Goal: Task Accomplishment & Management: Use online tool/utility

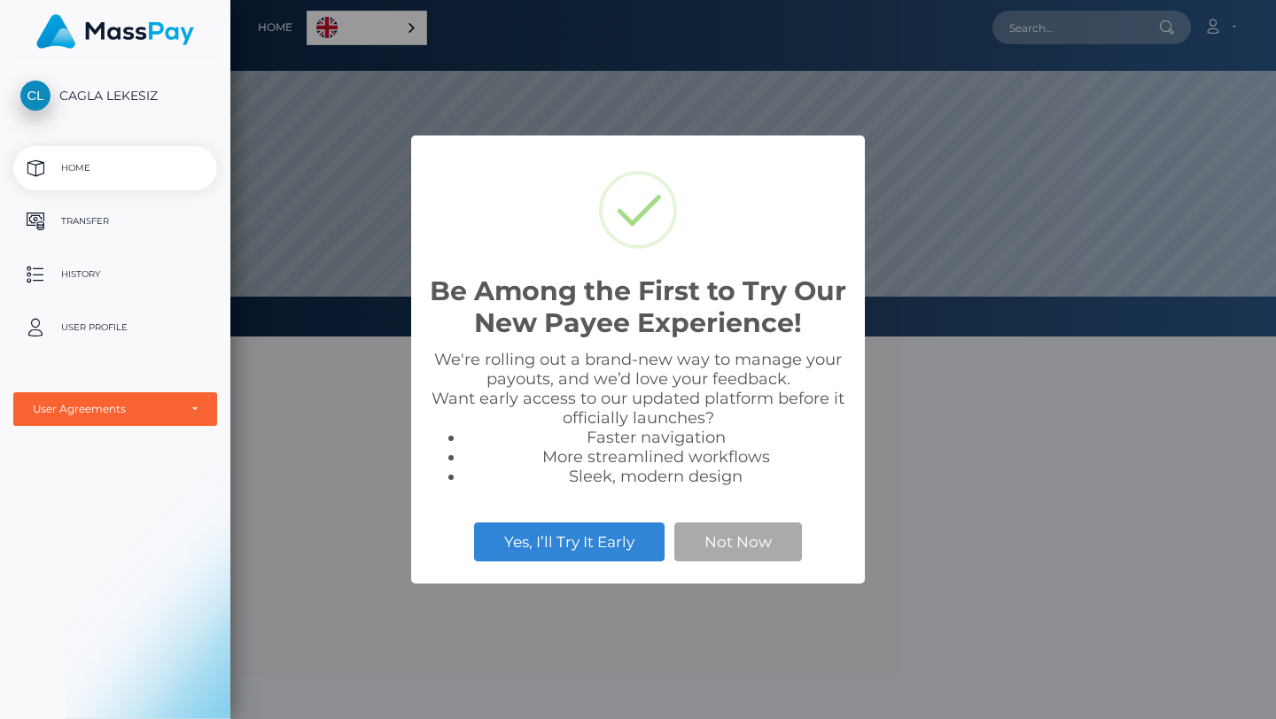
scroll to position [337, 1045]
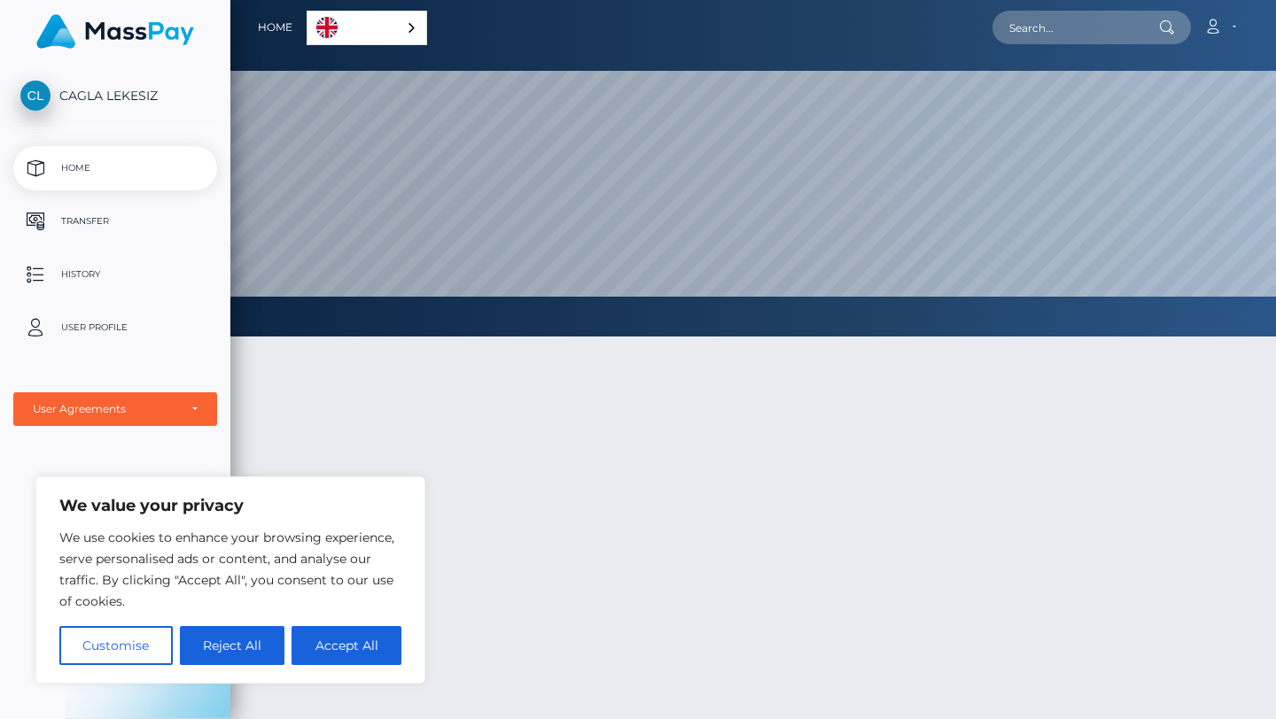
click at [260, 645] on button "Reject All" at bounding box center [232, 645] width 105 height 39
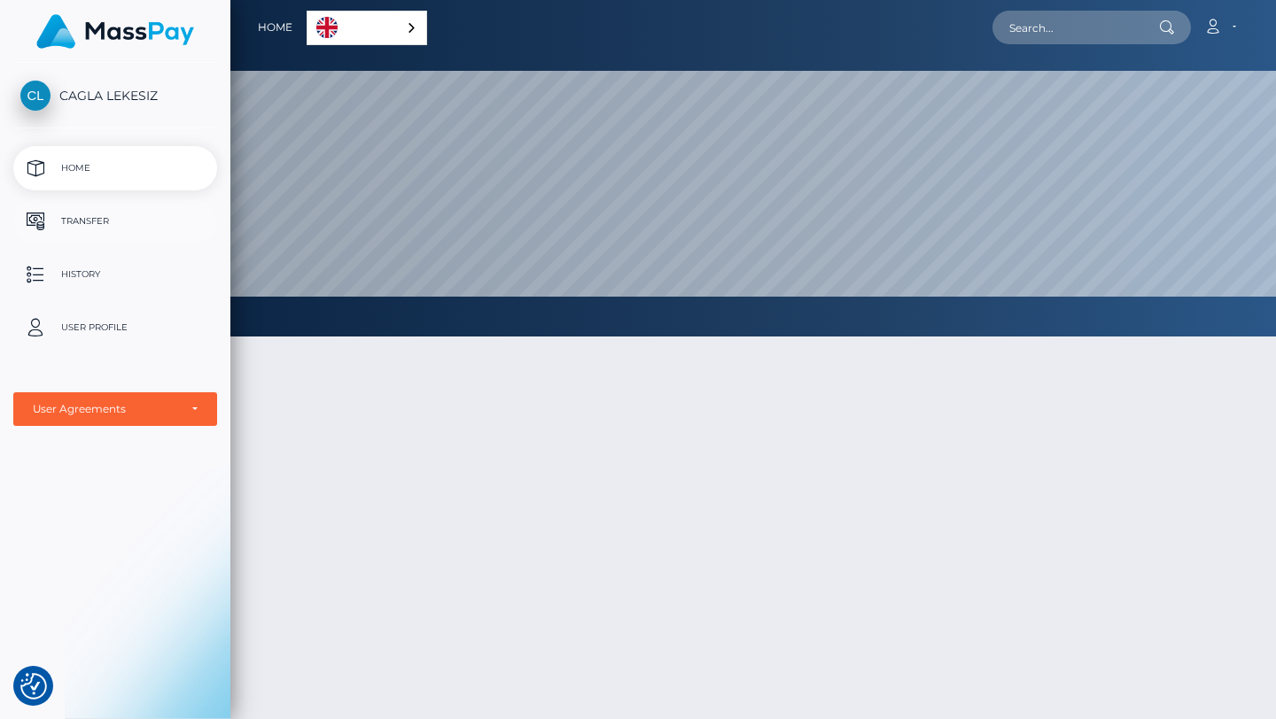
click at [108, 219] on p "Transfer" at bounding box center [115, 221] width 190 height 27
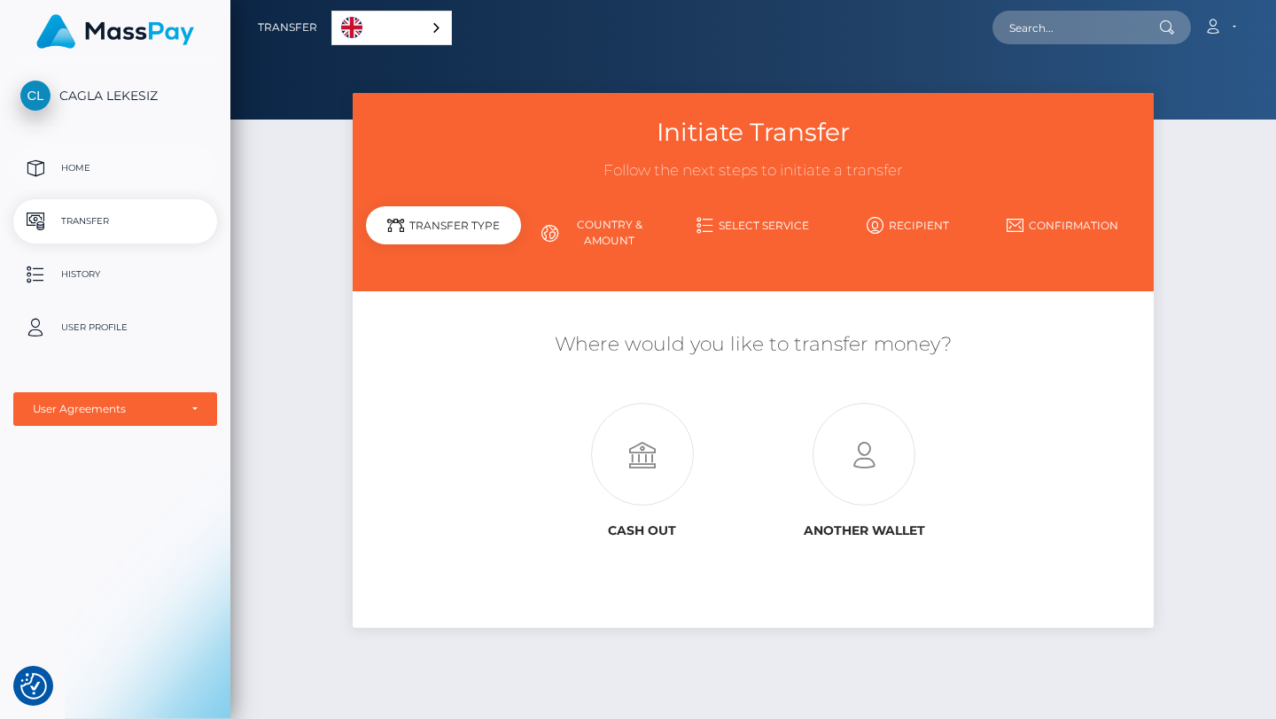
click at [128, 159] on p "Home" at bounding box center [115, 168] width 190 height 27
click at [843, 469] on icon at bounding box center [864, 455] width 222 height 103
